Goal: Information Seeking & Learning: Learn about a topic

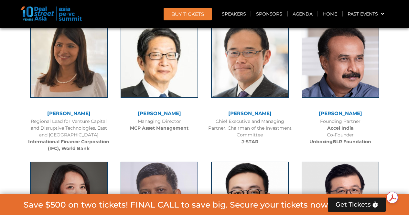
scroll to position [881, 0]
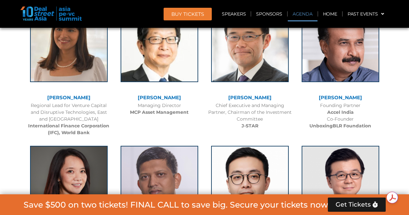
click at [296, 17] on link "Agenda" at bounding box center [303, 13] width 30 height 15
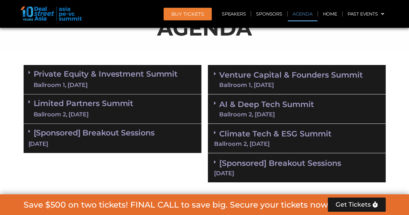
scroll to position [369, 0]
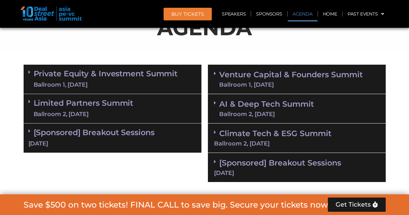
click at [271, 76] on link "Venture Capital & Founders​ Summit Ballroom 1, [DATE]" at bounding box center [291, 79] width 144 height 17
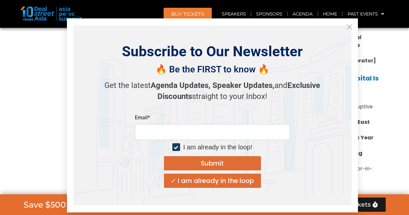
scroll to position [975, 0]
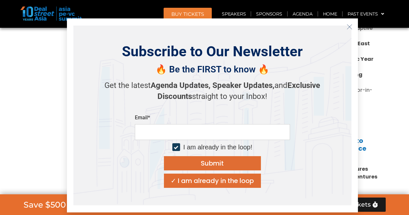
click at [351, 29] on icon "Close" at bounding box center [350, 27] width 6 height 6
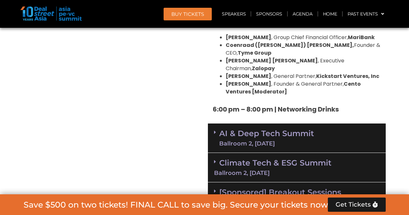
scroll to position [1261, 0]
click at [295, 170] on div "Ballroom 2, [DATE]" at bounding box center [297, 173] width 166 height 6
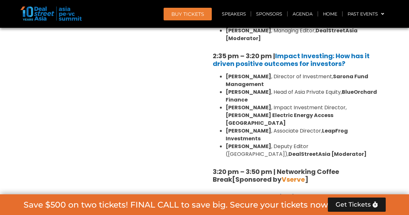
scroll to position [1555, 0]
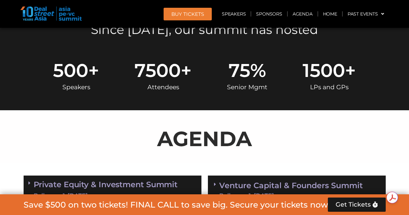
scroll to position [388, 0]
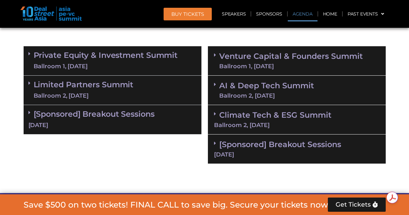
click at [260, 126] on div "Ballroom 2, [DATE]" at bounding box center [297, 125] width 166 height 6
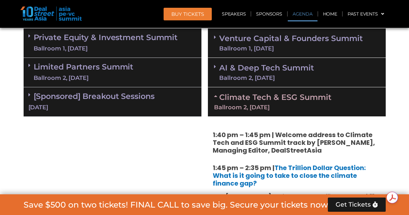
scroll to position [323, 0]
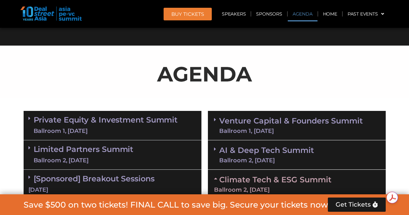
click at [278, 128] on div "Ballroom 1, [DATE]" at bounding box center [291, 131] width 144 height 6
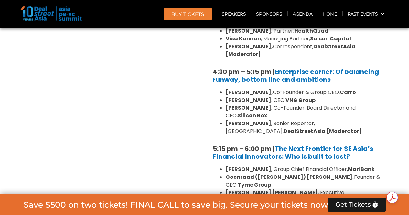
scroll to position [1131, 0]
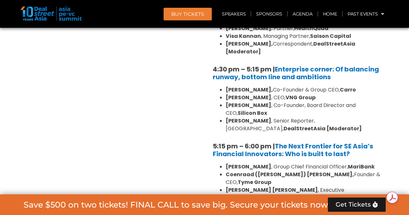
click at [203, 102] on div "Private Equity & Investment Summit Ballroom 1, 10 Sept 8:00 am – 9:00 am | Regi…" at bounding box center [112, 114] width 184 height 1629
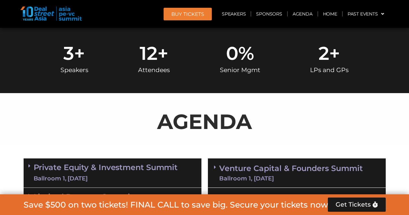
scroll to position [344, 0]
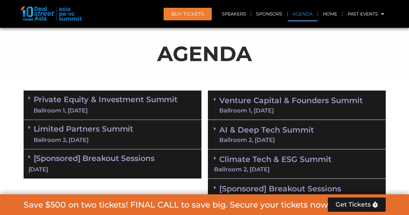
click at [270, 112] on div "Ballroom 1, [DATE]" at bounding box center [291, 111] width 144 height 6
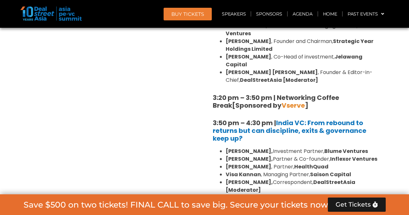
scroll to position [990, 0]
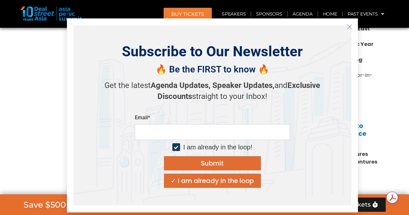
click at [348, 26] on icon "Close" at bounding box center [350, 27] width 6 height 6
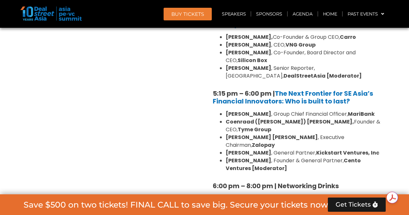
scroll to position [1152, 0]
